Goal: Transaction & Acquisition: Purchase product/service

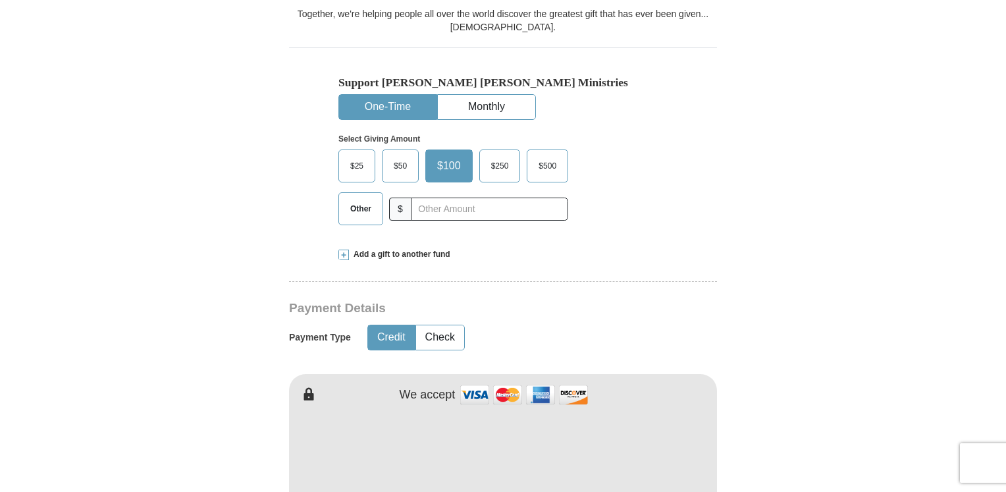
scroll to position [395, 0]
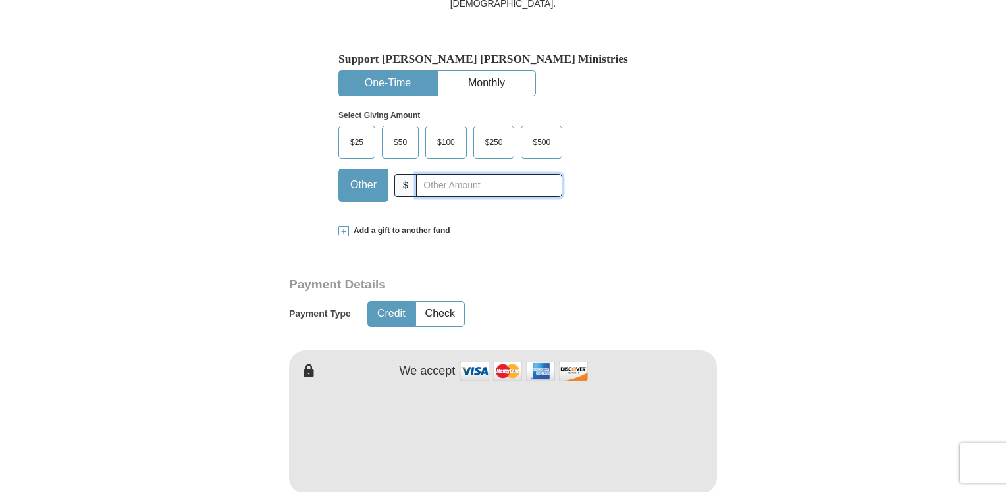
click at [453, 190] on input "text" at bounding box center [489, 185] width 146 height 23
type input "150.00"
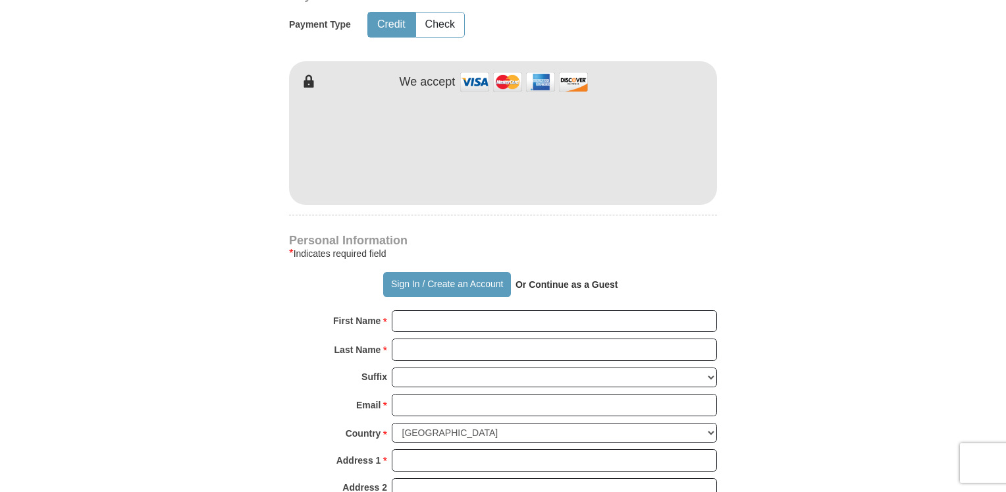
scroll to position [725, 0]
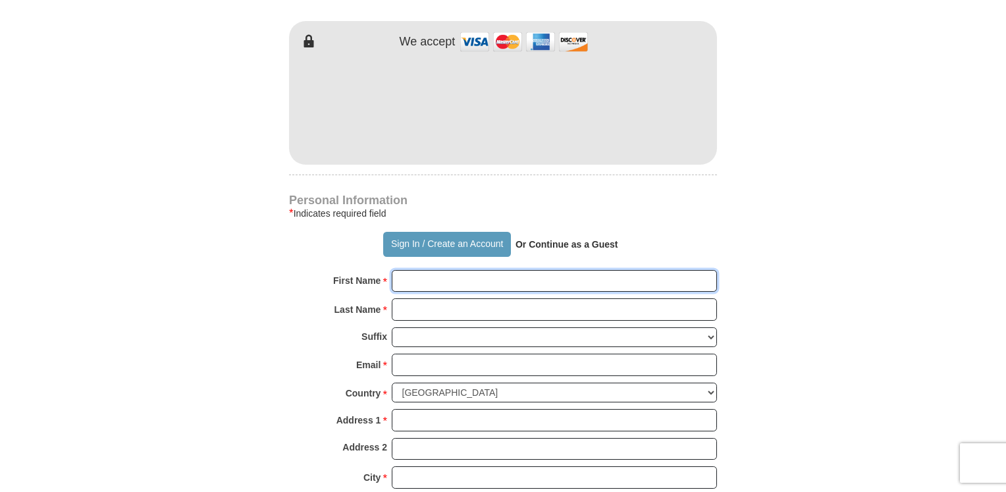
click at [437, 283] on input "First Name *" at bounding box center [554, 281] width 325 height 22
type input "[PERSON_NAME] and [PERSON_NAME]"
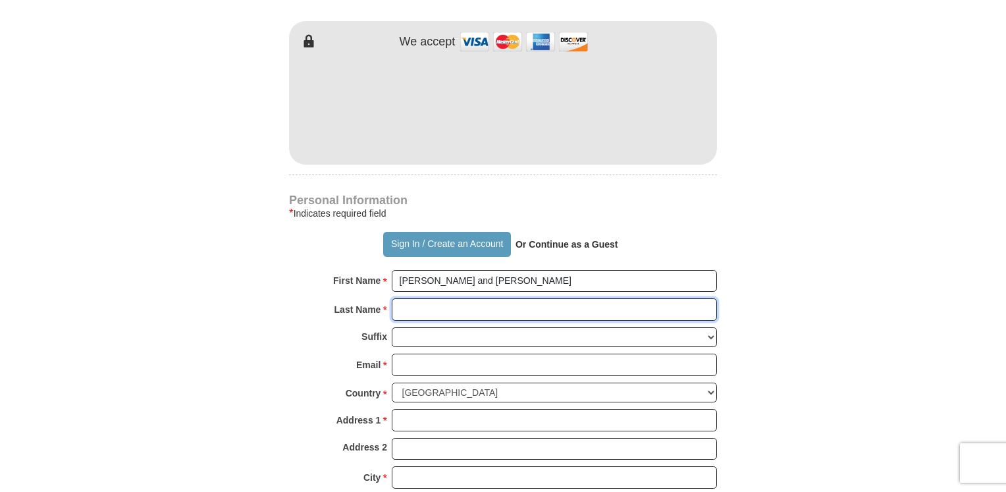
click at [451, 312] on input "Last Name *" at bounding box center [554, 309] width 325 height 22
type input "[PERSON_NAME]"
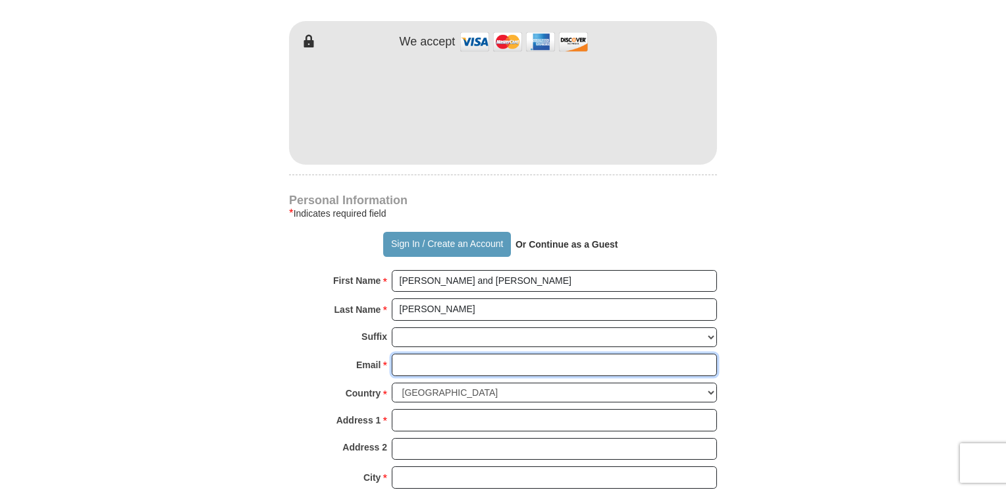
click at [430, 367] on input "Email *" at bounding box center [554, 365] width 325 height 22
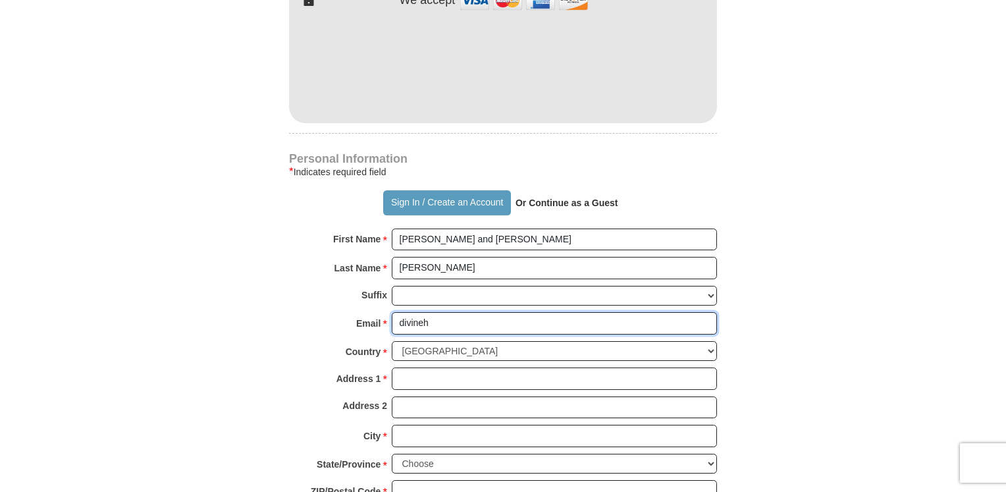
scroll to position [790, 0]
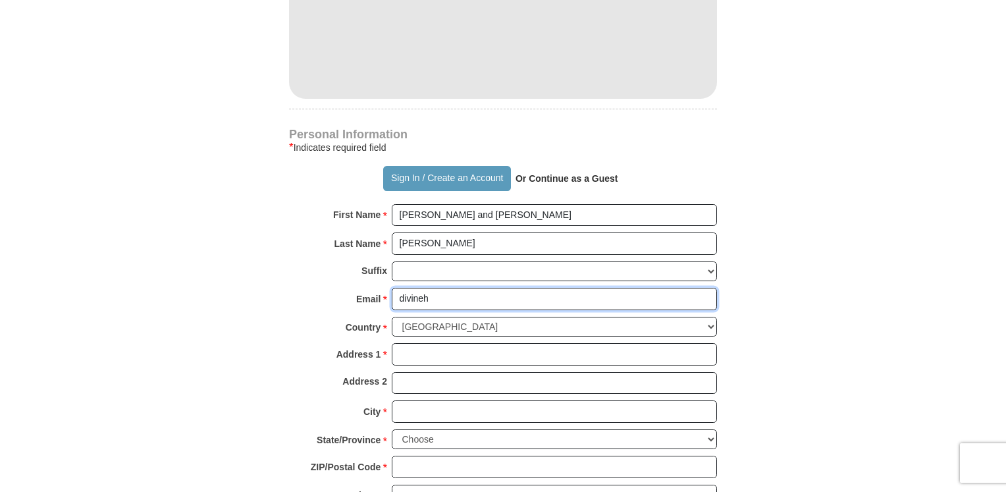
click at [445, 296] on input "divineh" at bounding box center [554, 299] width 325 height 22
type input "[EMAIL_ADDRESS][DOMAIN_NAME]"
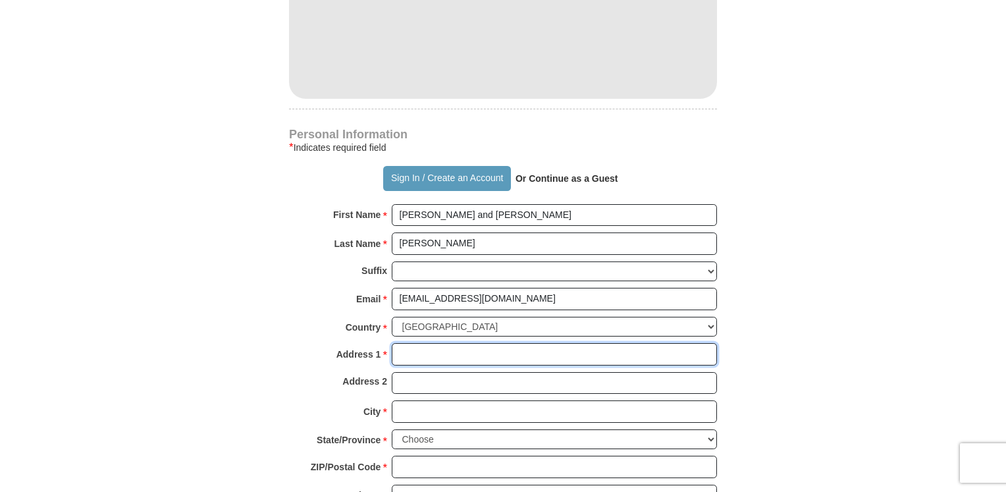
click at [429, 354] on input "Address 1 *" at bounding box center [554, 354] width 325 height 22
type input "[STREET_ADDRESS]"
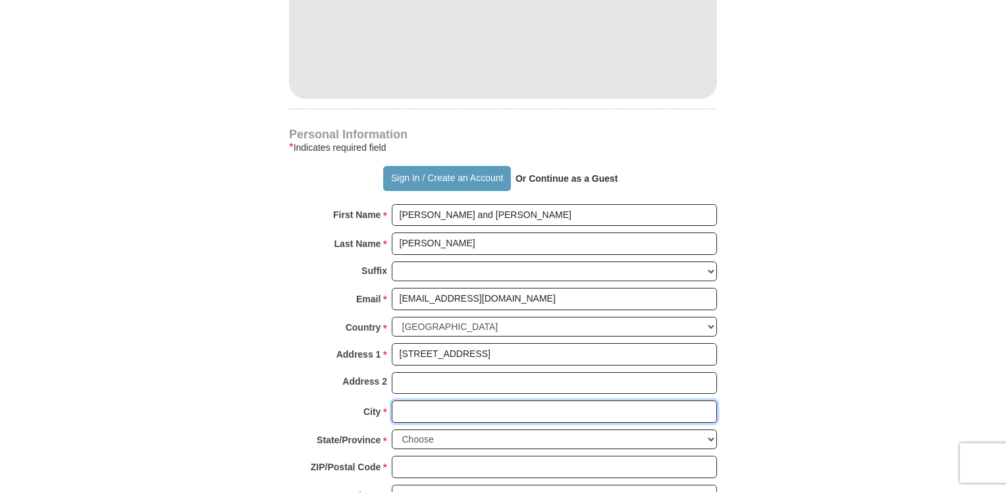
type input "Livonia"
select select "MI"
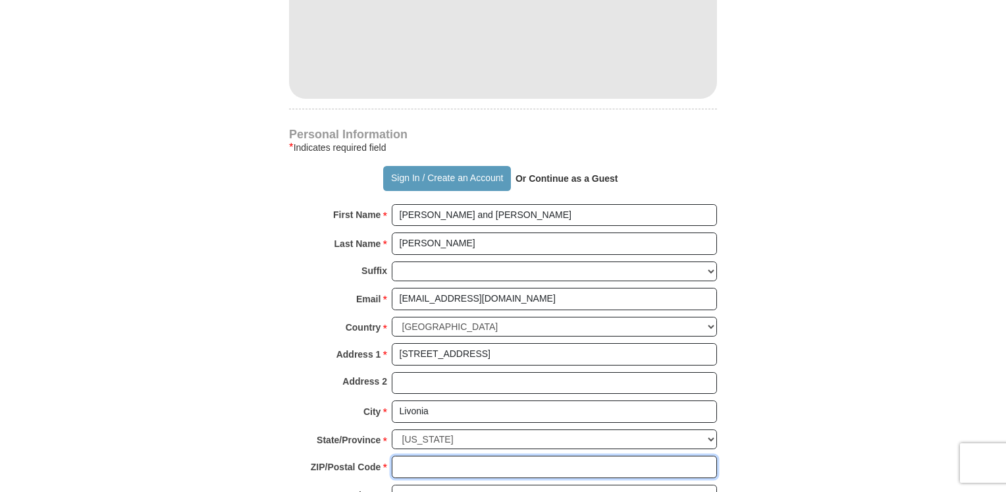
type input "48152"
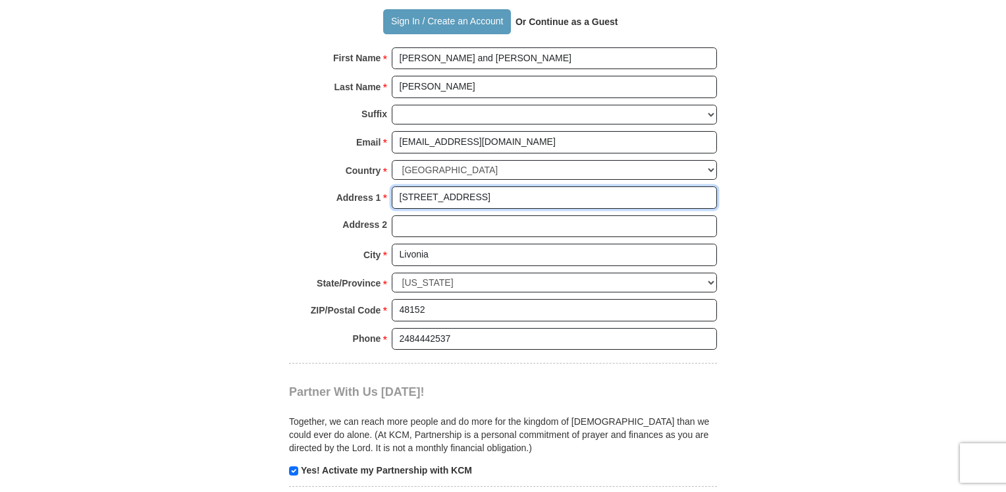
scroll to position [988, 0]
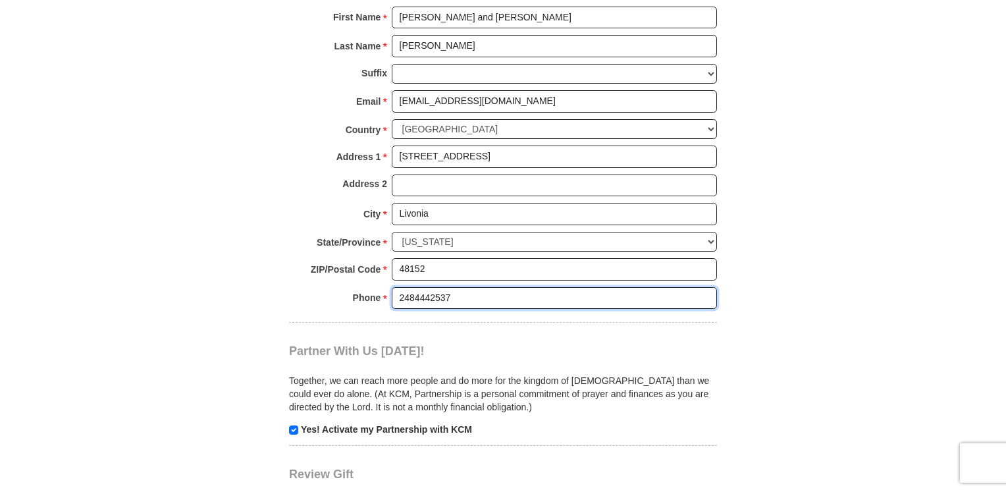
click at [464, 294] on input "2484442537" at bounding box center [554, 298] width 325 height 22
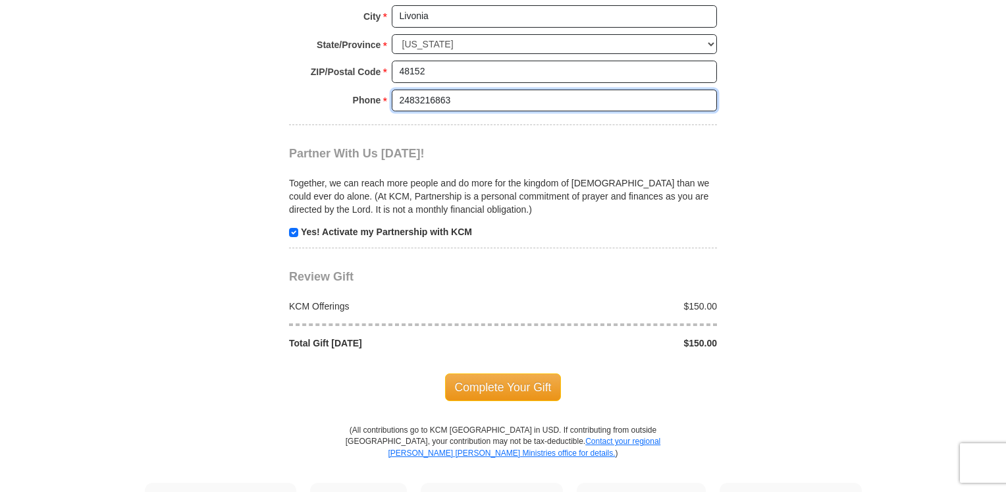
scroll to position [1252, 0]
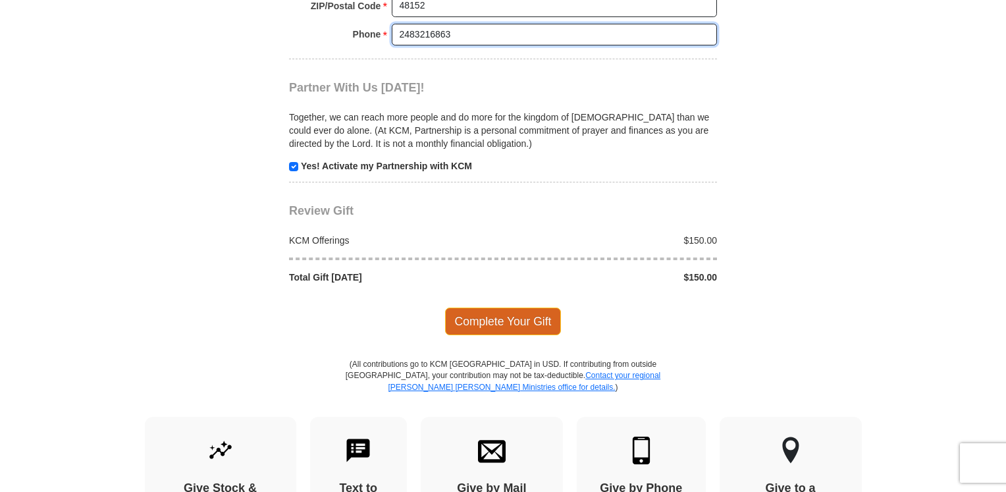
type input "2483216863"
click at [521, 310] on span "Complete Your Gift" at bounding box center [503, 322] width 117 height 28
